Goal: Information Seeking & Learning: Learn about a topic

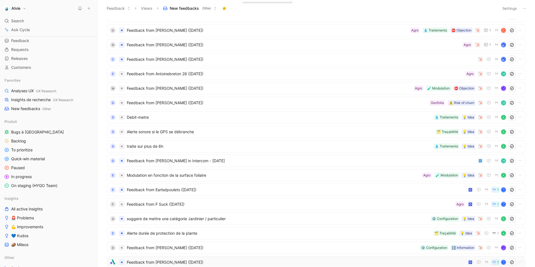
scroll to position [25, 0]
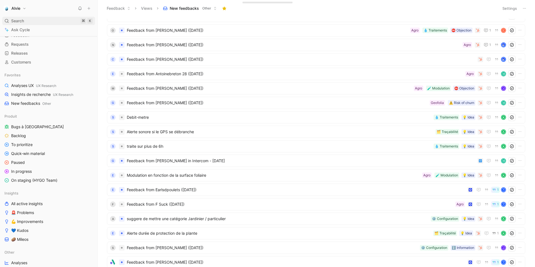
click at [31, 20] on div "Search ⌘ K" at bounding box center [48, 21] width 93 height 8
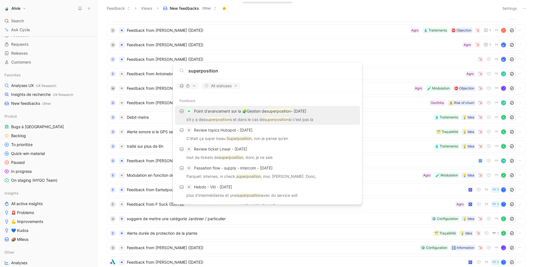
type input "superposition"
click at [251, 117] on p "s'il y a des superposition s et dans le cas de superposition si c'est pas la" at bounding box center [268, 120] width 182 height 8
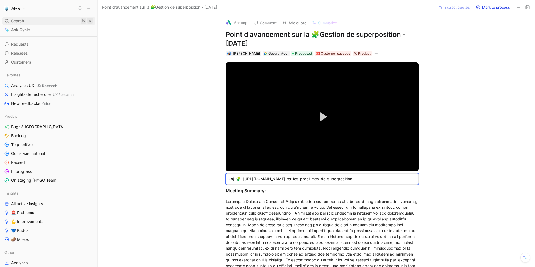
click at [32, 18] on div "Search ⌘ K" at bounding box center [48, 21] width 93 height 8
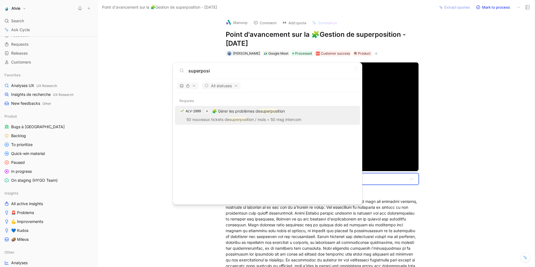
type input "superposi"
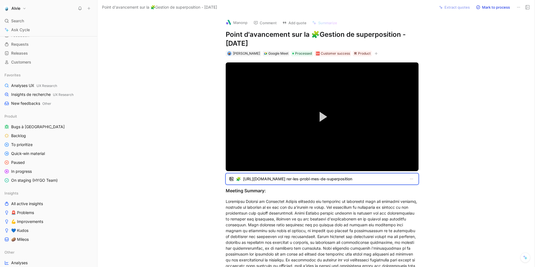
drag, startPoint x: 42, startPoint y: 23, endPoint x: 165, endPoint y: 43, distance: 124.3
click at [42, 23] on div "Search ⌘ K" at bounding box center [48, 21] width 93 height 8
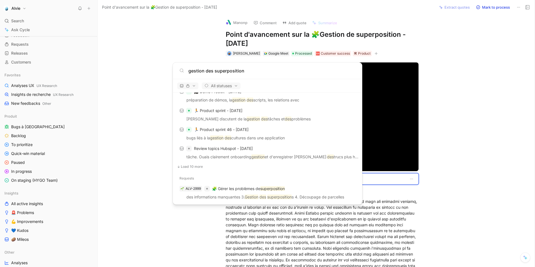
scroll to position [325, 0]
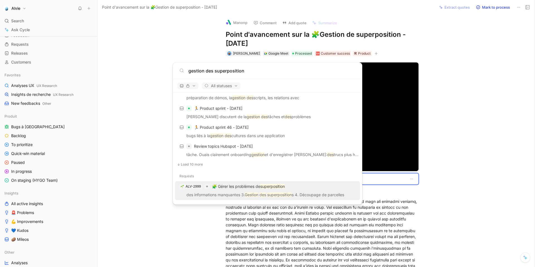
type input "gestion des superposition"
click at [229, 188] on p "🧩 Gérer les problèmes de superposition" at bounding box center [248, 186] width 73 height 7
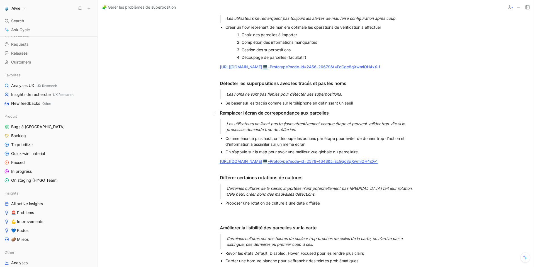
scroll to position [650, 0]
click at [268, 69] on link "-Prototype?node-id=2456-20679&t=EcGgc8qXwmlOH4xX-1" at bounding box center [324, 66] width 112 height 5
click at [262, 64] on link "[URL][DOMAIN_NAME]" at bounding box center [241, 66] width 42 height 5
